Goal: Information Seeking & Learning: Learn about a topic

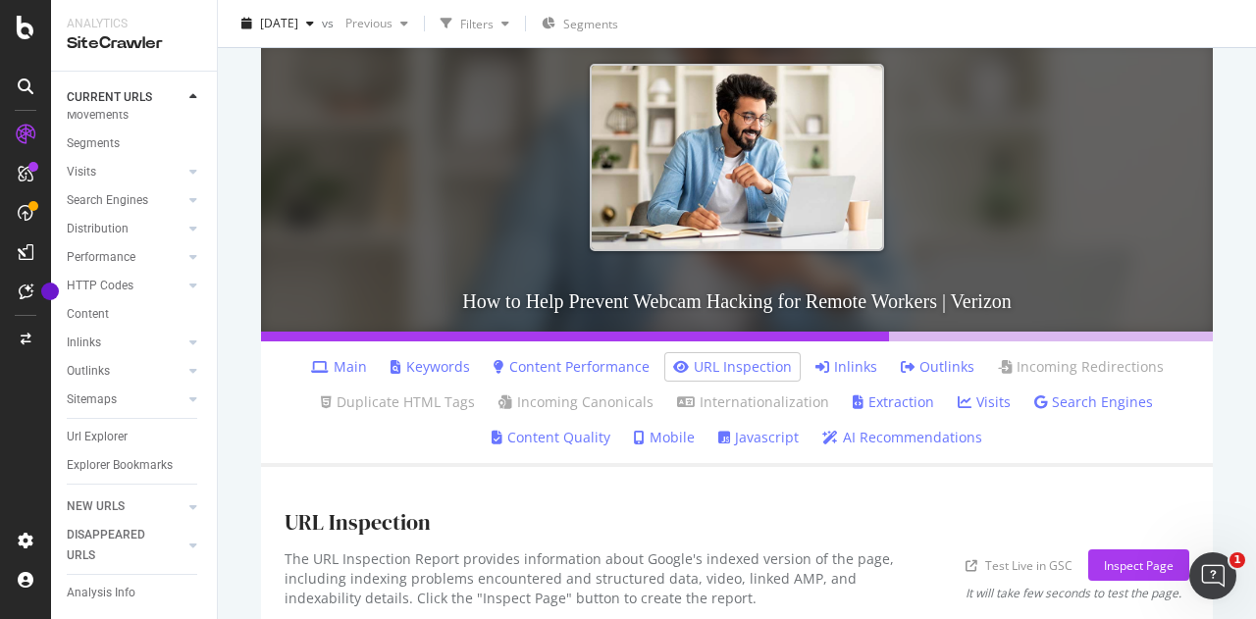
scroll to position [246, 0]
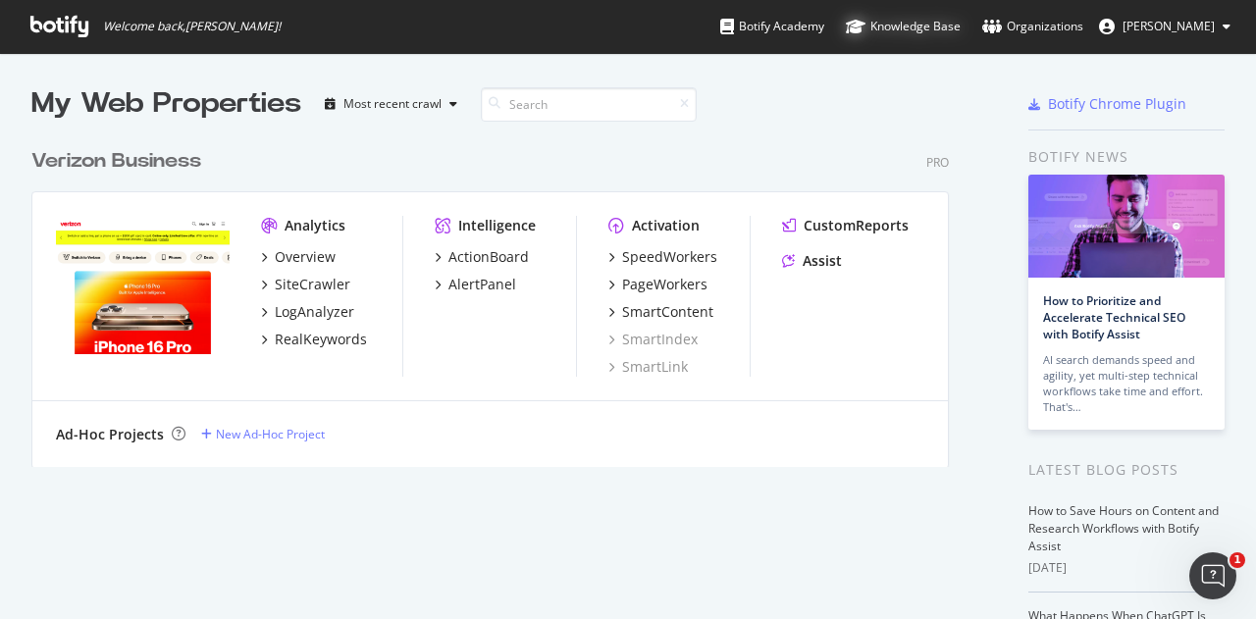
click at [895, 31] on div "Knowledge Base" at bounding box center [903, 27] width 115 height 20
